Goal: Check status

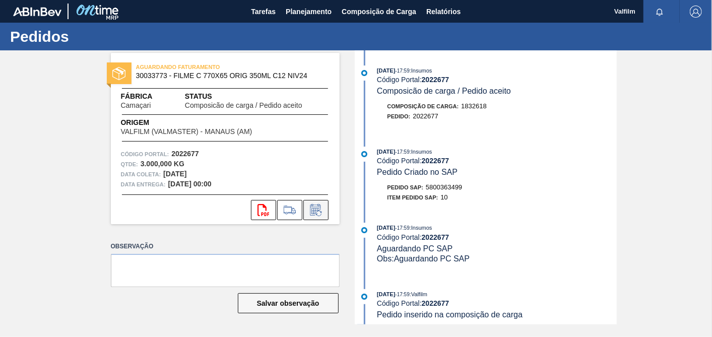
click at [319, 204] on icon at bounding box center [316, 210] width 16 height 12
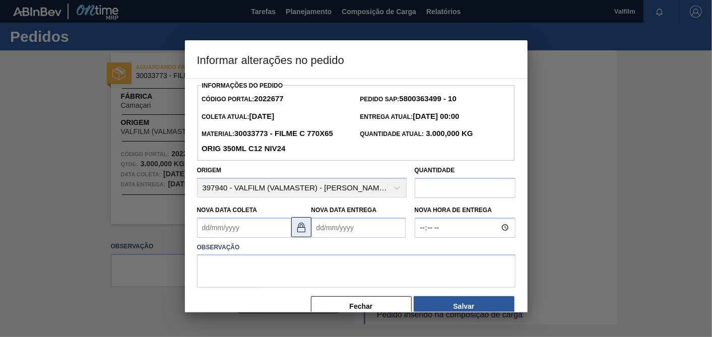
click at [308, 227] on button at bounding box center [301, 227] width 20 height 20
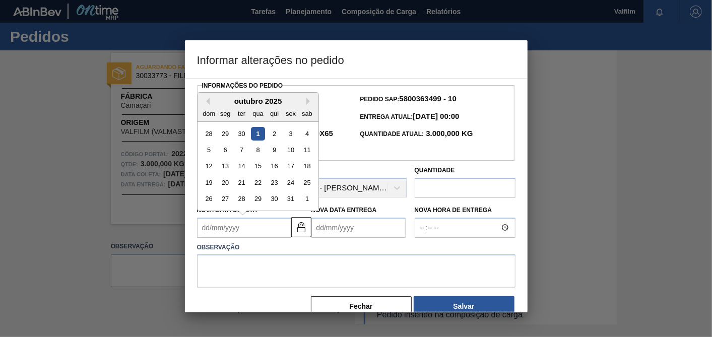
click at [271, 227] on Coleta2022677 "Nova Data Coleta" at bounding box center [244, 228] width 94 height 20
click at [289, 136] on div "3" at bounding box center [291, 134] width 14 height 14
type Coleta2022677 "[DATE]"
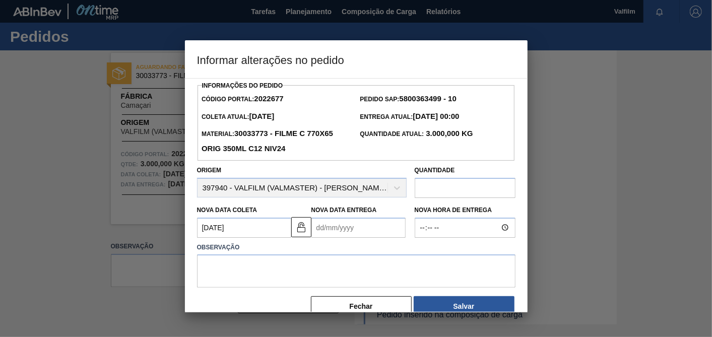
click at [343, 233] on Entrega2022677 "Nova Data Entrega" at bounding box center [359, 228] width 94 height 20
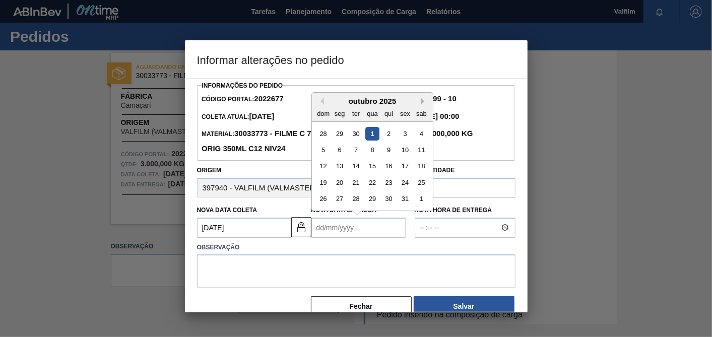
click at [425, 104] on button "Next Month" at bounding box center [424, 101] width 7 height 7
click at [343, 151] on div "3" at bounding box center [340, 150] width 14 height 14
type Entrega2022677 "[DATE]"
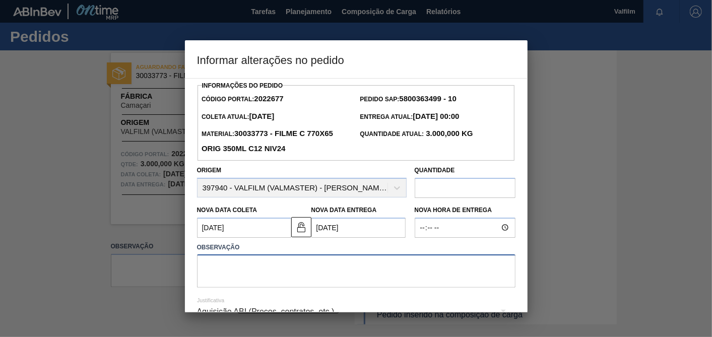
click at [330, 279] on textarea at bounding box center [356, 271] width 319 height 33
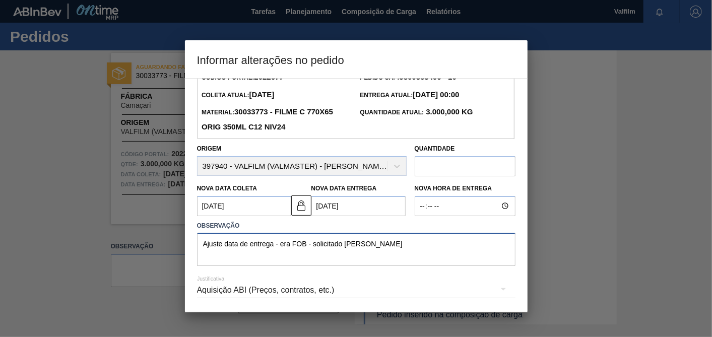
scroll to position [55, 0]
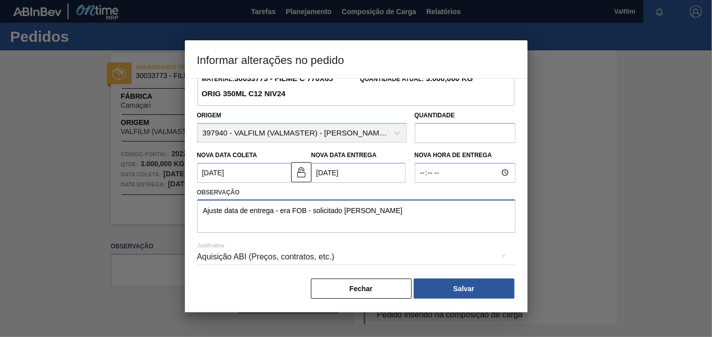
type textarea "Ajuste data de entrega - era FOB - solicitado [PERSON_NAME]"
click at [314, 254] on div "Aquisição ABI (Preços, contratos, etc.)" at bounding box center [356, 257] width 319 height 28
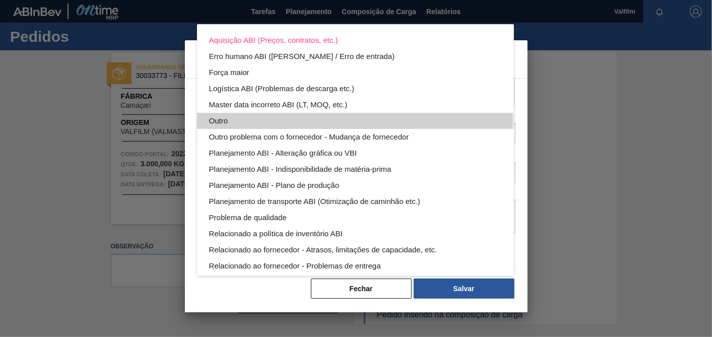
drag, startPoint x: 230, startPoint y: 122, endPoint x: 275, endPoint y: 139, distance: 47.9
click at [230, 120] on div "Outro" at bounding box center [355, 121] width 293 height 16
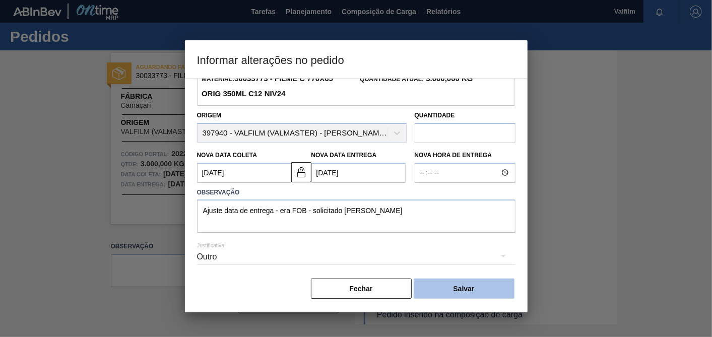
click at [491, 293] on button "Salvar" at bounding box center [464, 289] width 101 height 20
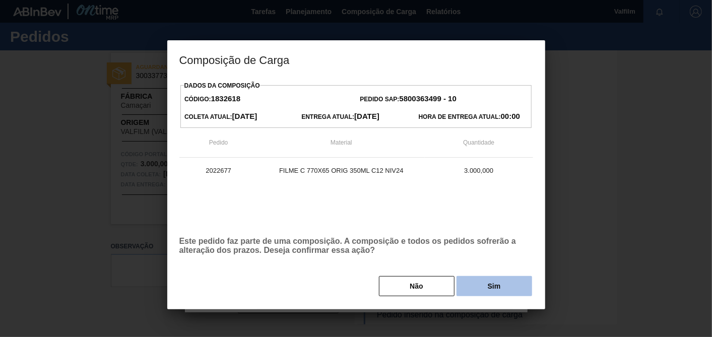
click at [503, 293] on button "Sim" at bounding box center [495, 286] width 76 height 20
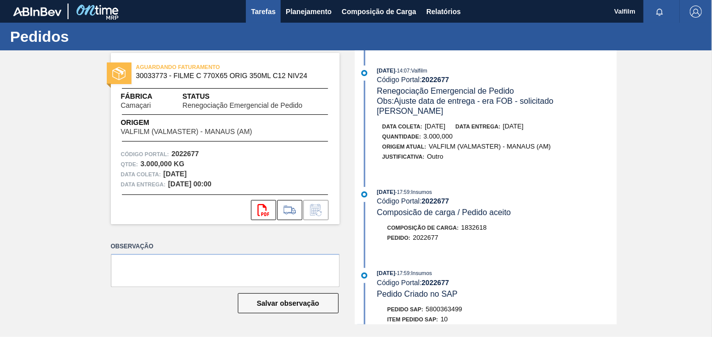
click at [275, 19] on button "Tarefas" at bounding box center [263, 11] width 35 height 23
